Goal: Go to known website: Access a specific website the user already knows

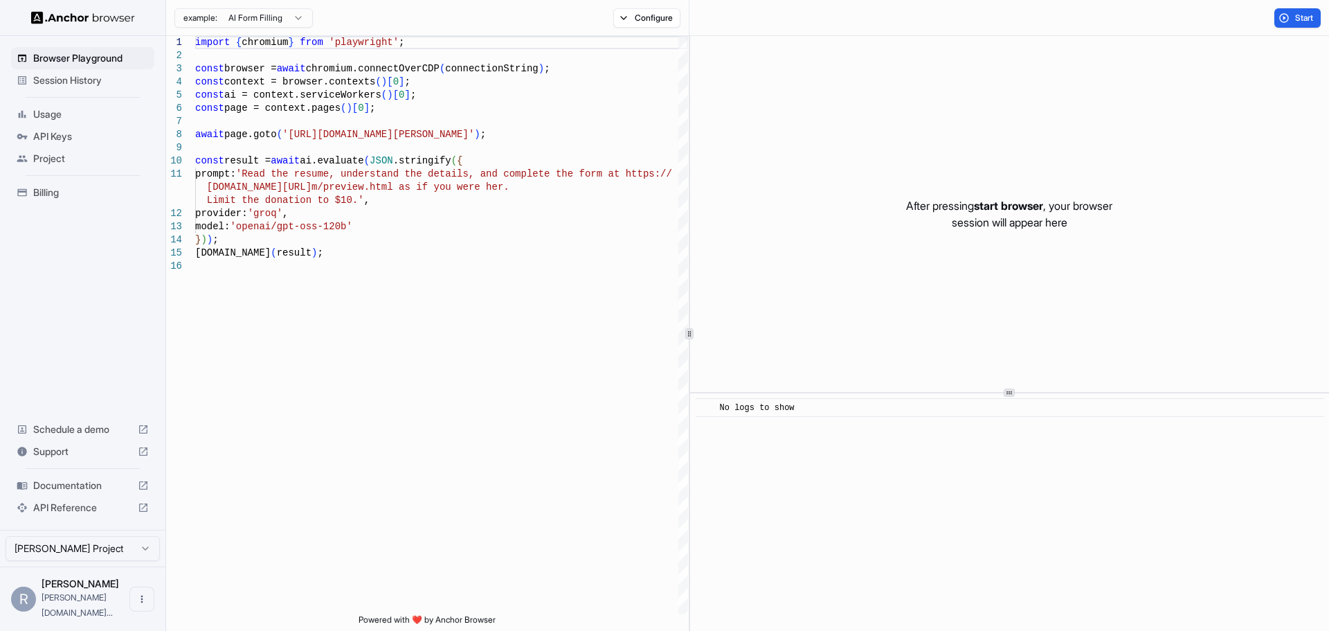
click at [64, 562] on html "Browser Playground Session History Usage API Keys Project Billing Schedule a de…" at bounding box center [664, 315] width 1329 height 631
click at [372, 292] on html "Browser Playground Session History Usage API Keys Project Billing Schedule a de…" at bounding box center [664, 315] width 1329 height 631
click at [143, 611] on button "Open menu" at bounding box center [141, 598] width 25 height 25
click at [118, 603] on div at bounding box center [116, 607] width 55 height 14
